Goal: Find specific page/section: Find specific page/section

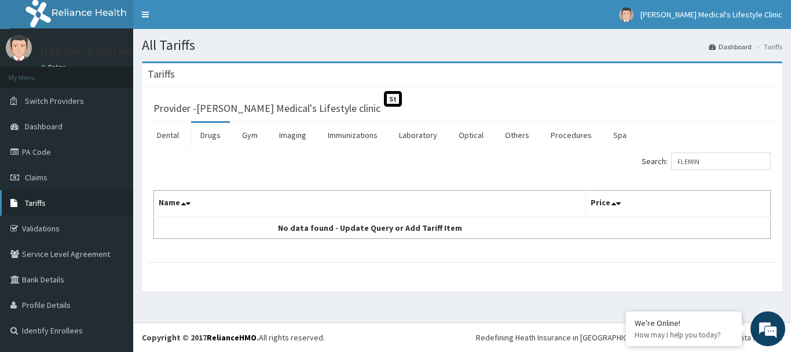
click at [45, 201] on span "Tariffs" at bounding box center [35, 203] width 21 height 10
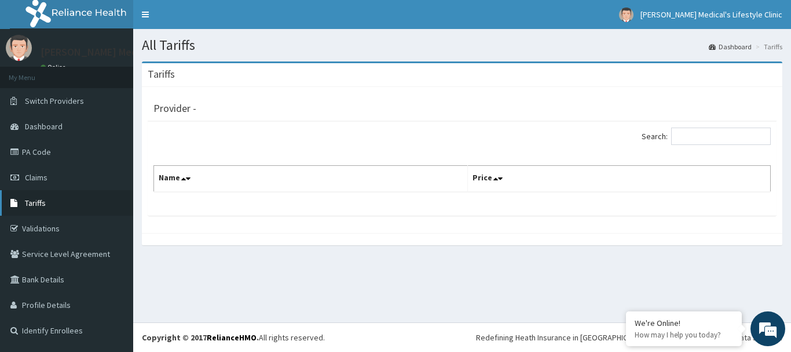
click at [43, 202] on span "Tariffs" at bounding box center [35, 203] width 21 height 10
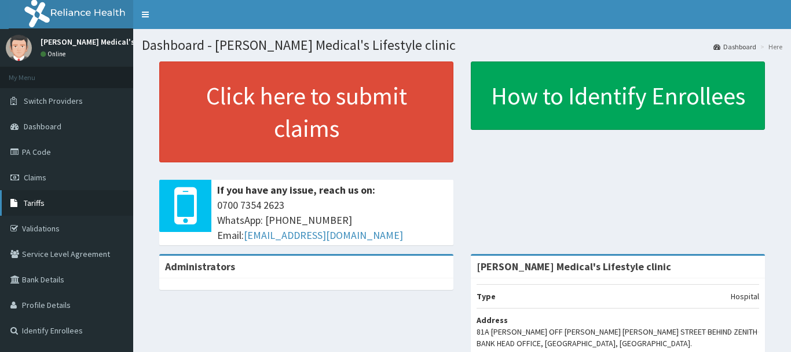
click at [34, 200] on span "Tariffs" at bounding box center [34, 203] width 21 height 10
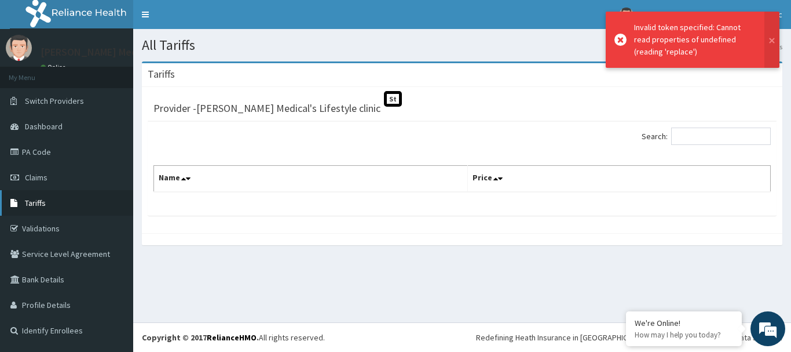
click at [48, 195] on link "Tariffs" at bounding box center [66, 202] width 133 height 25
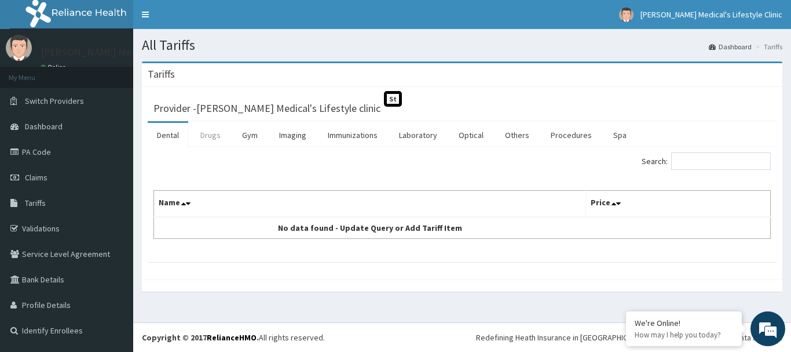
click at [210, 136] on link "Drugs" at bounding box center [210, 135] width 39 height 24
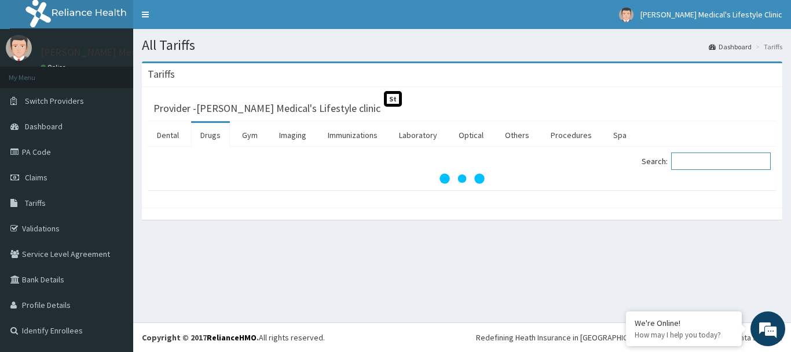
click at [709, 162] on input "Search:" at bounding box center [721, 160] width 100 height 17
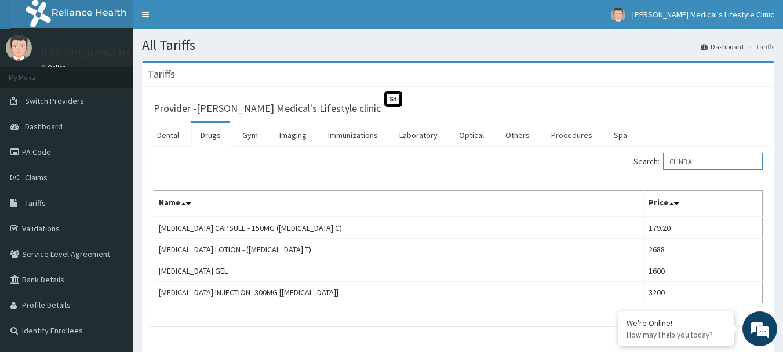
type input "CLINDA"
